Goal: Task Accomplishment & Management: Manage account settings

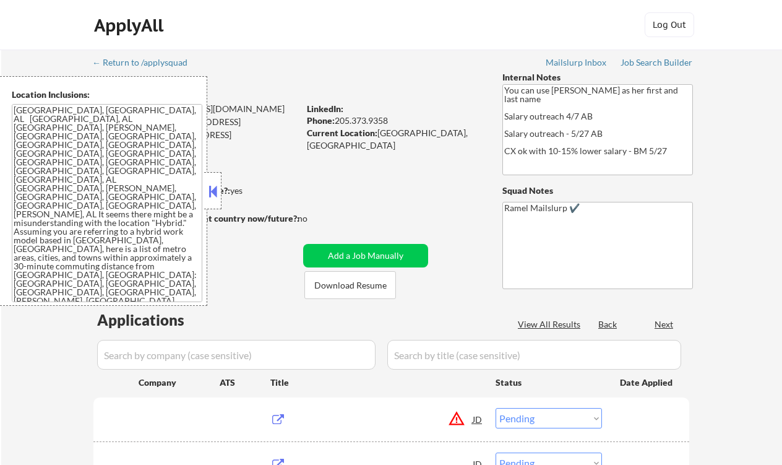
select select ""pending""
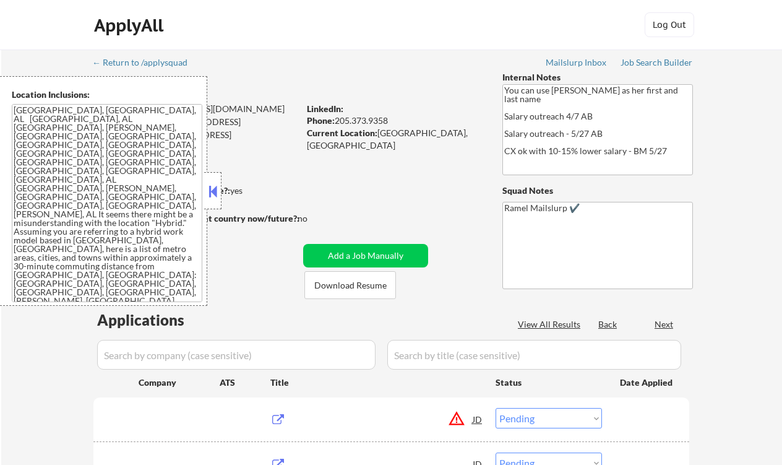
select select ""pending""
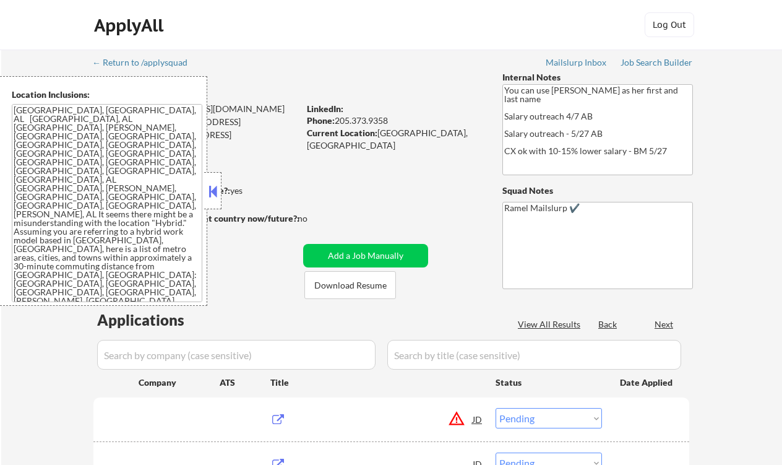
select select ""pending""
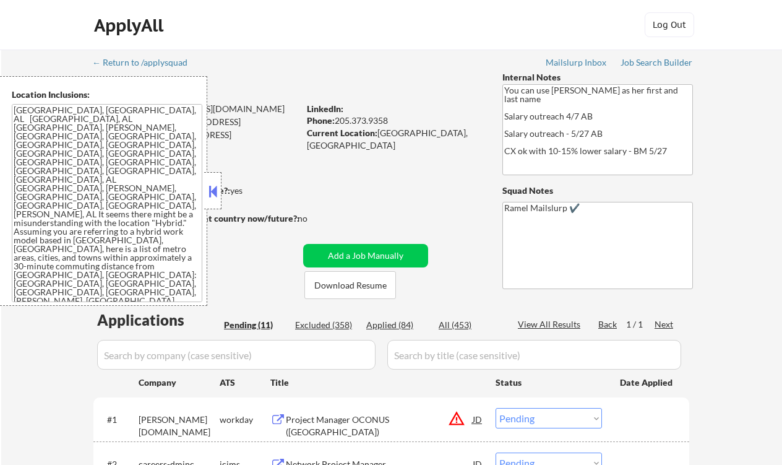
click at [213, 192] on button at bounding box center [213, 191] width 14 height 19
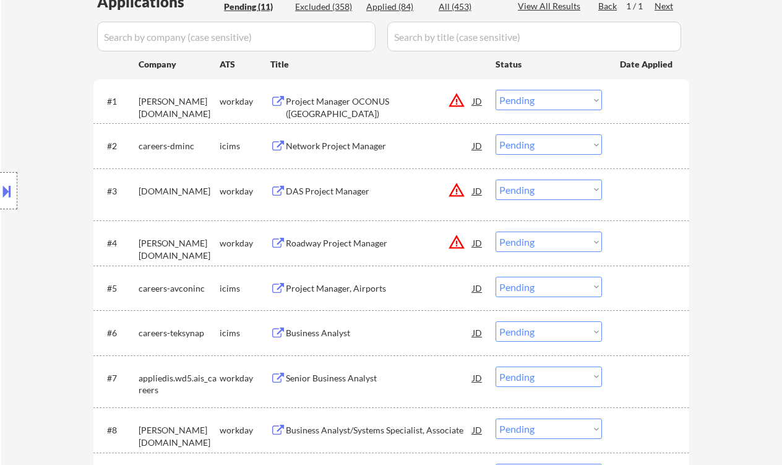
scroll to position [330, 0]
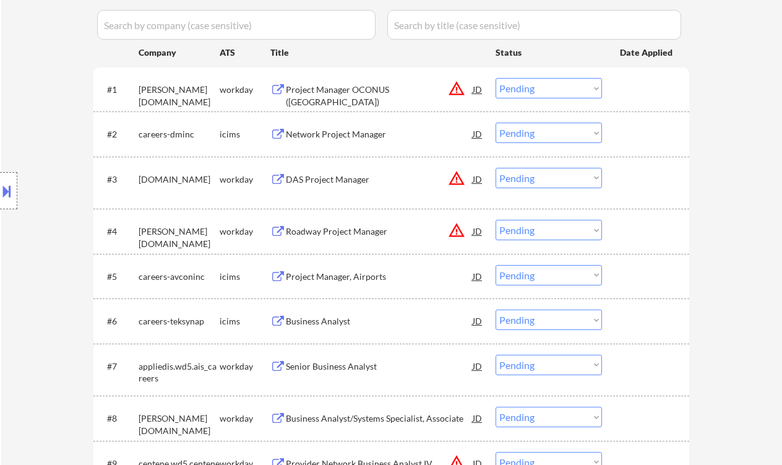
click at [28, 139] on div "Location Inclusions:" at bounding box center [111, 191] width 222 height 230
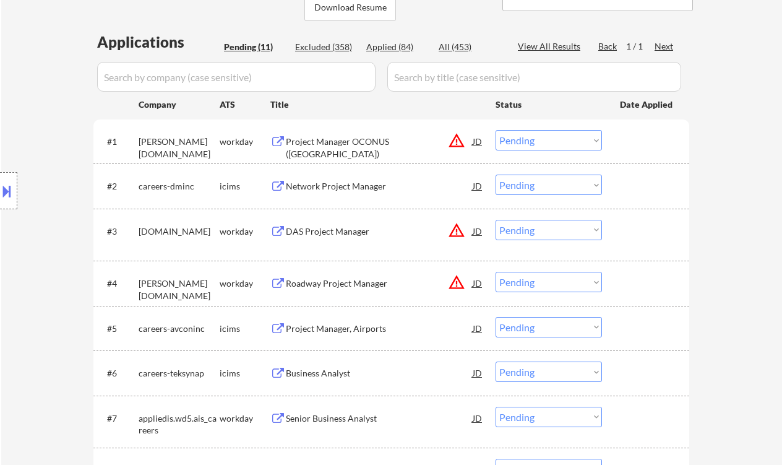
scroll to position [248, 0]
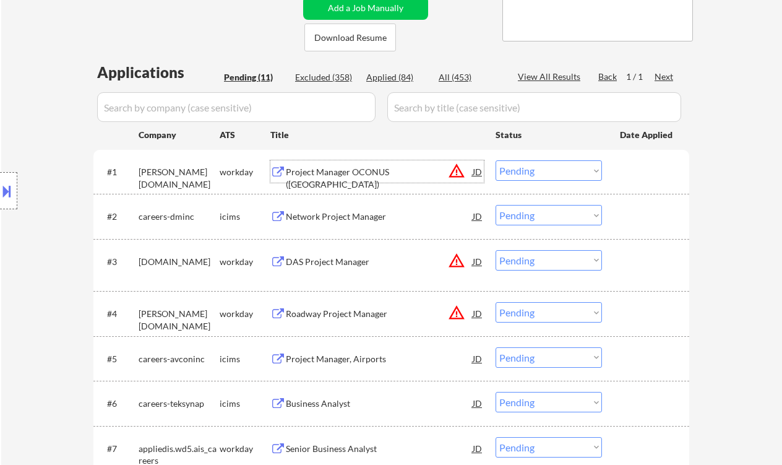
click at [353, 169] on div "Project Manager OCONUS ([GEOGRAPHIC_DATA])" at bounding box center [379, 178] width 187 height 24
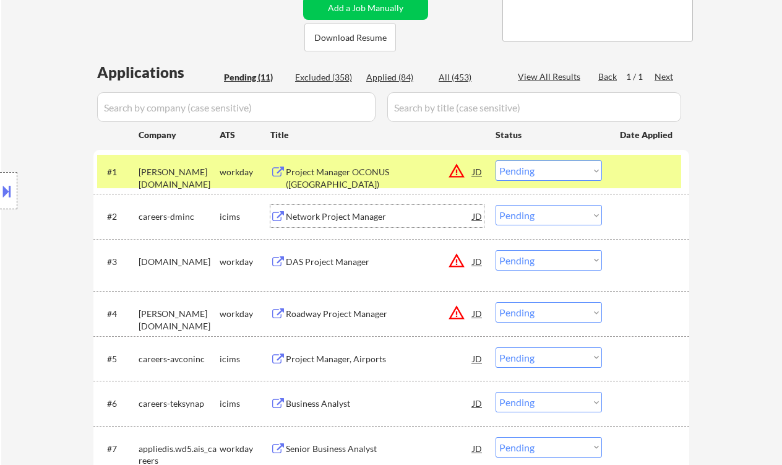
click at [333, 210] on div "Network Project Manager" at bounding box center [379, 216] width 187 height 12
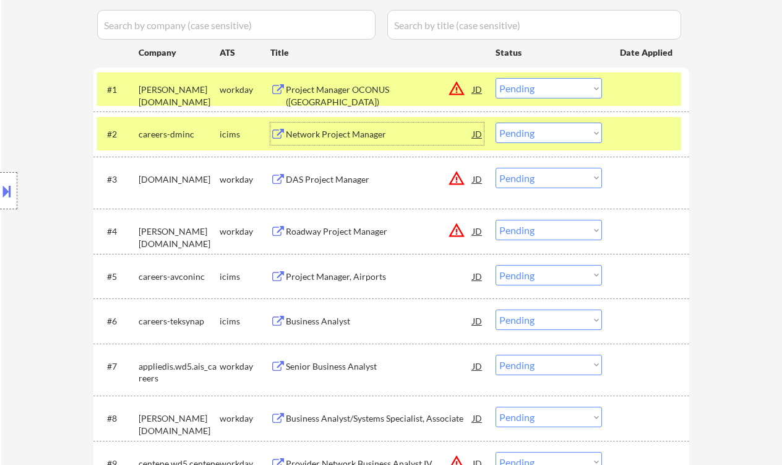
scroll to position [412, 0]
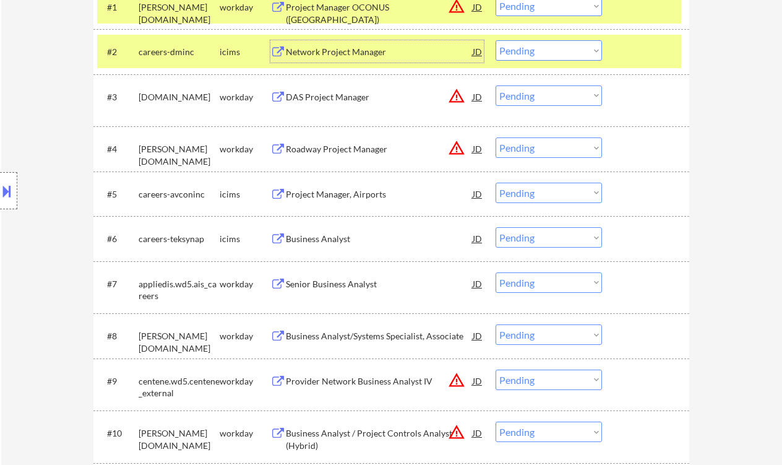
click at [311, 243] on div "Business Analyst" at bounding box center [379, 239] width 187 height 12
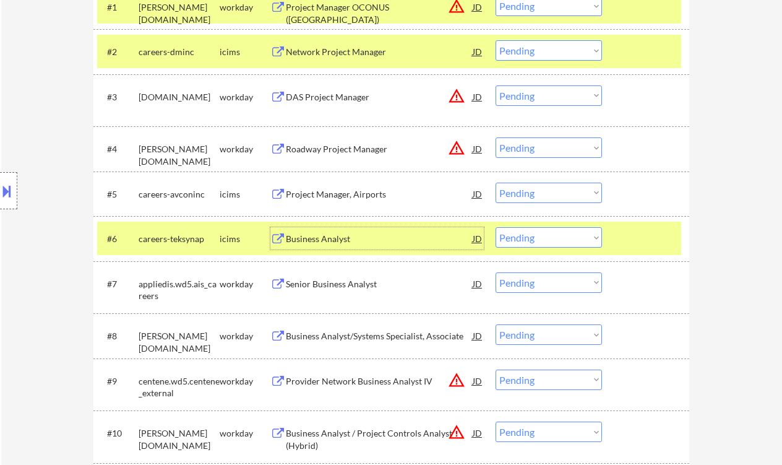
click at [336, 284] on div "Senior Business Analyst" at bounding box center [379, 284] width 187 height 12
